Goal: Complete application form

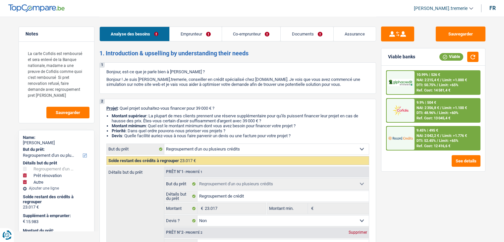
select select "refinancing"
select select "renovation"
select select "other"
select select "120"
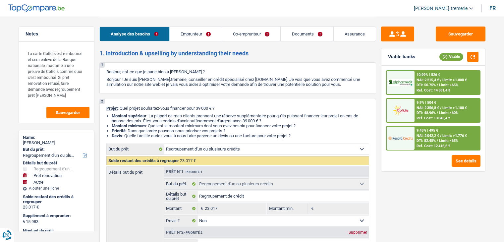
select select "cofidis"
select select "refinancing"
select select "false"
select select "renovation"
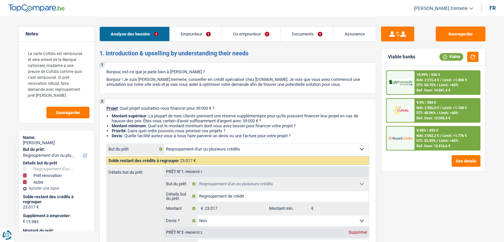
select select "false"
select select "other"
select select "120"
select select "publicEmployee"
select select "independent"
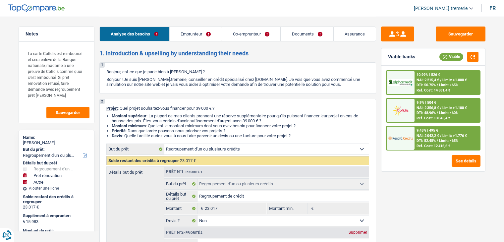
select select "netSalary"
select select "mealVouchers"
select select "familyAllowances"
select select "netSalary"
select select "ownerWithMortgage"
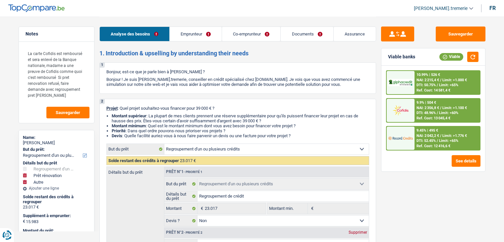
select select "mortgage"
select select "300"
select select "personalLoan"
select select "homeFurnishingOrRelocation"
select select "120"
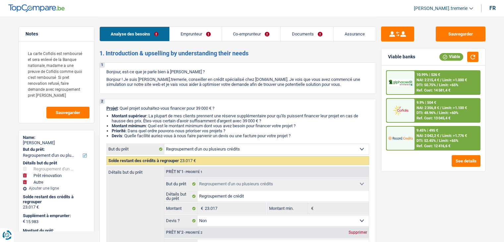
select select "cardOrCredit"
select select "refinancing"
select select "false"
select select "renovation"
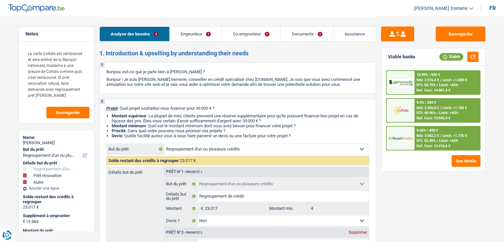
select select "false"
select select "other"
select select "120"
select select "ownerWithMortgage"
select select "BE"
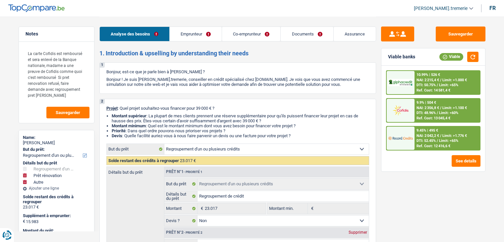
select select "mortgage"
select select "300"
select select "personalLoan"
select select "homeFurnishingOrRelocation"
select select "120"
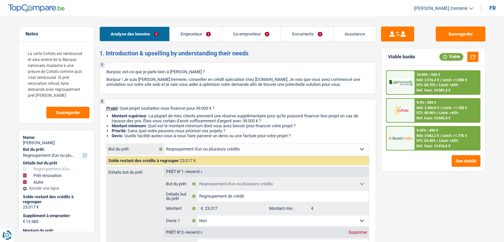
select select "cardOrCredit"
click at [253, 32] on link "Co-emprunteur" at bounding box center [251, 34] width 58 height 14
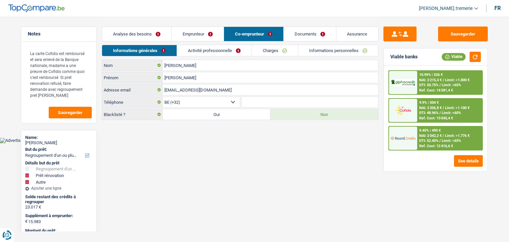
click at [205, 32] on link "Emprunteur" at bounding box center [198, 34] width 52 height 14
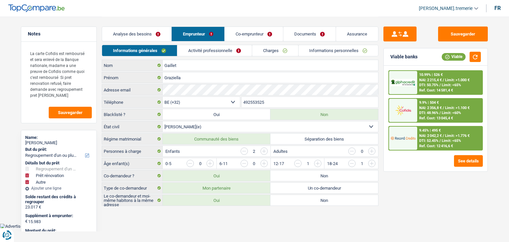
click at [282, 51] on link "Charges" at bounding box center [275, 50] width 46 height 11
